Goal: Find specific page/section: Locate a particular part of the current website

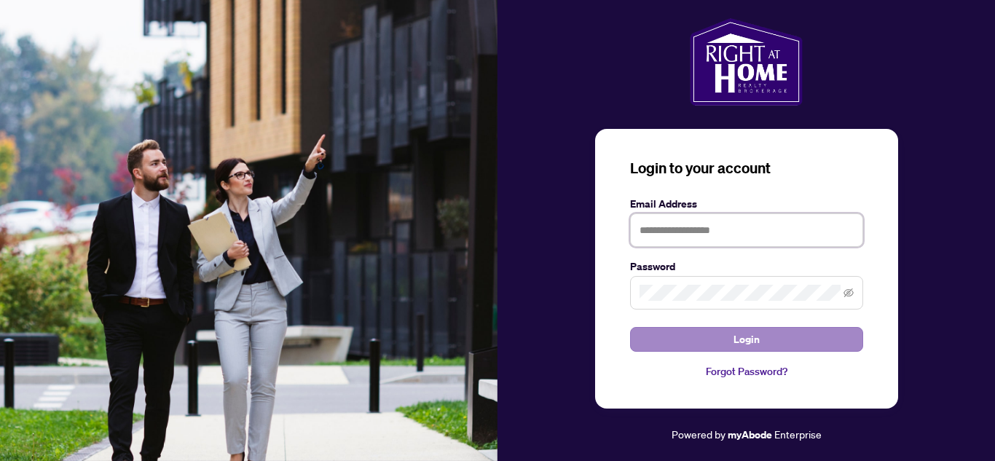
type input "**********"
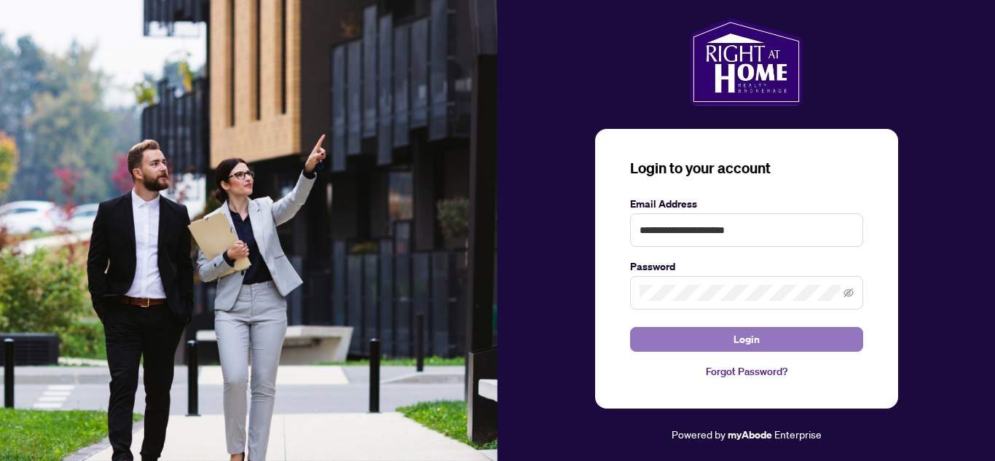
click at [767, 337] on button "Login" at bounding box center [746, 339] width 233 height 25
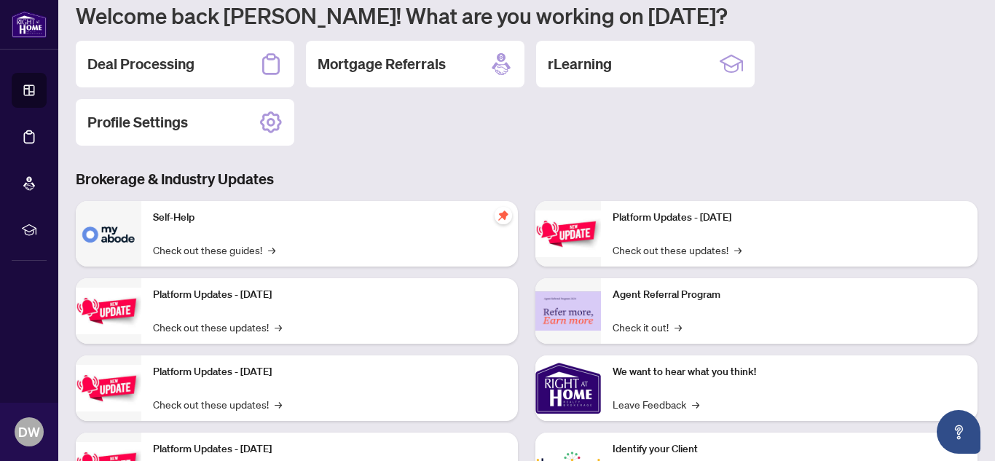
scroll to position [135, 0]
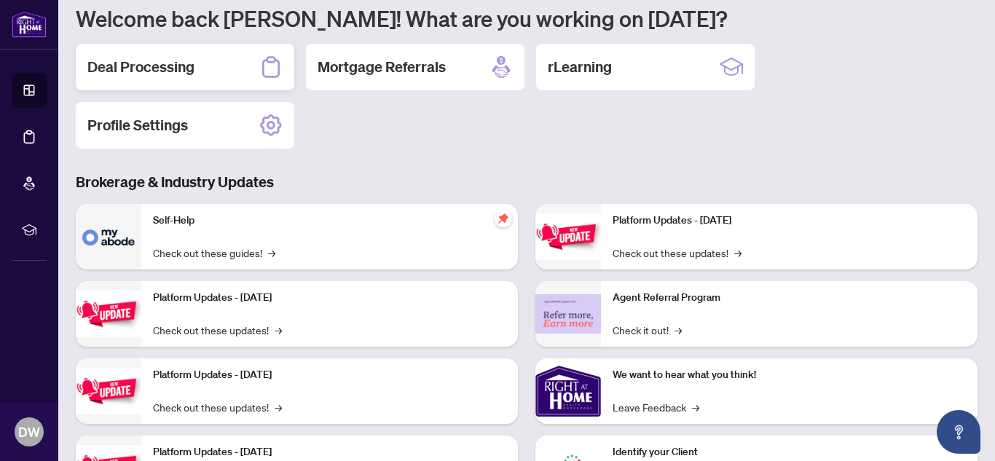
click at [224, 69] on div "Deal Processing" at bounding box center [185, 67] width 219 height 47
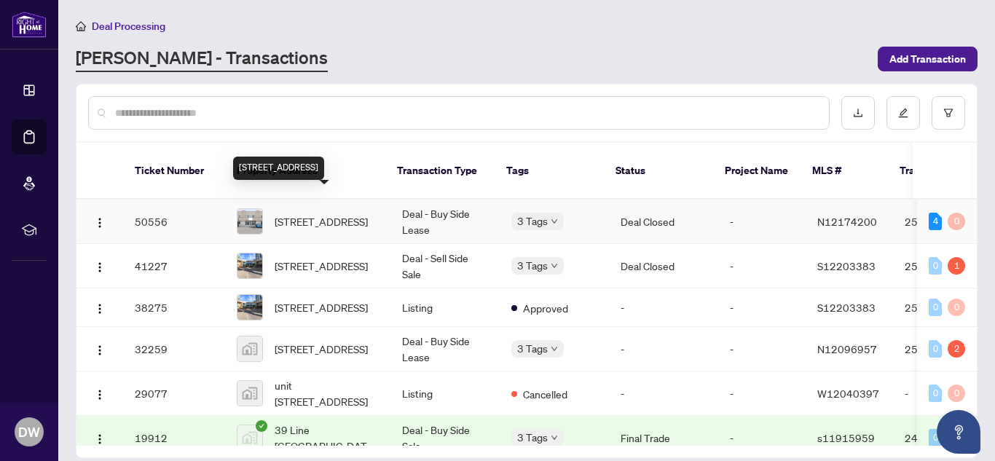
click at [332, 214] on span "[STREET_ADDRESS]" at bounding box center [321, 222] width 93 height 16
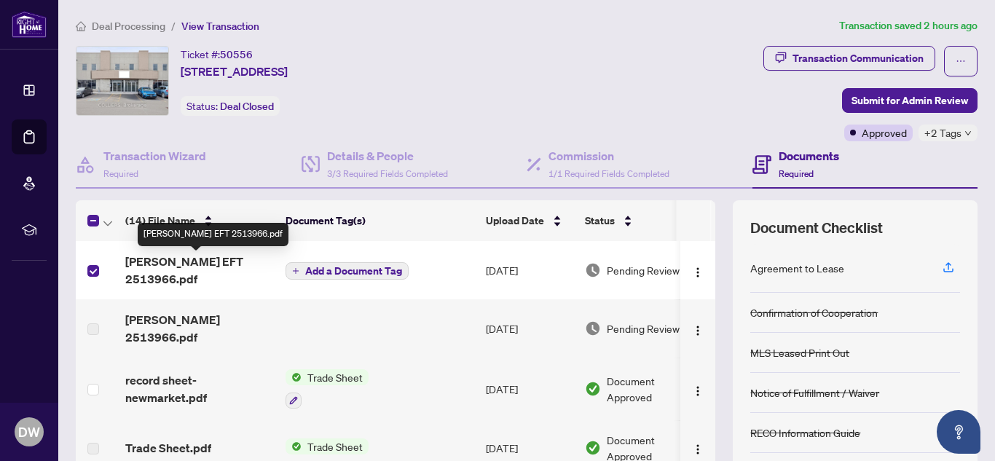
click at [254, 260] on span "[PERSON_NAME] EFT 2513966.pdf" at bounding box center [199, 270] width 149 height 35
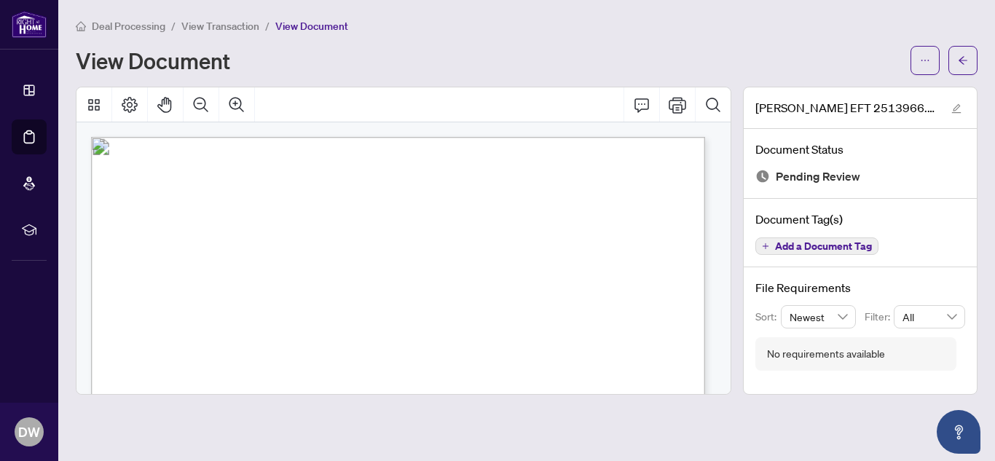
click at [820, 247] on span "Add a Document Tag" at bounding box center [823, 246] width 97 height 10
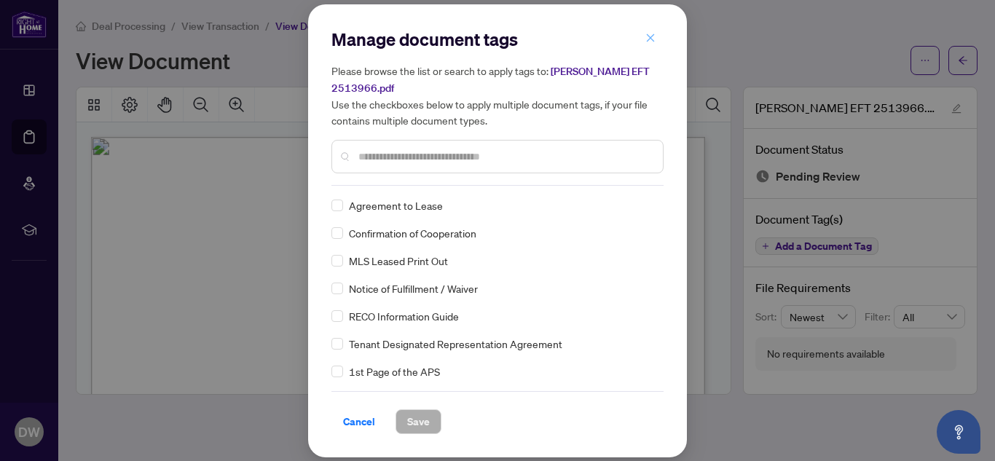
click at [657, 42] on button "button" at bounding box center [650, 38] width 29 height 25
